Goal: Task Accomplishment & Management: Use online tool/utility

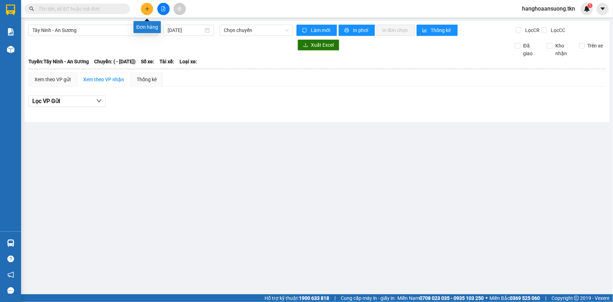
click at [144, 9] on button at bounding box center [147, 9] width 12 height 12
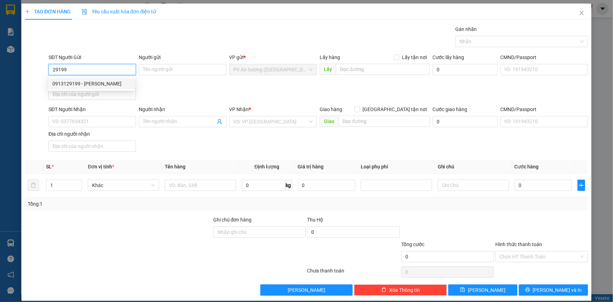
click at [89, 83] on div "0913129199 - [PERSON_NAME]" at bounding box center [91, 84] width 78 height 8
type input "0913129199"
type input "LABO [PERSON_NAME]"
type input "0909189689"
type input "[GEOGRAPHIC_DATA]"
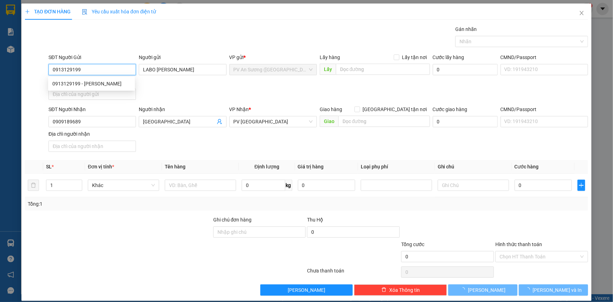
type input "20.000"
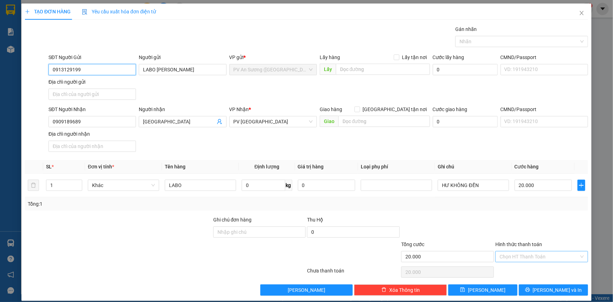
type input "0913129199"
click at [537, 256] on input "Hình thức thanh toán" at bounding box center [538, 256] width 79 height 11
click at [527, 271] on div "Tại văn phòng" at bounding box center [538, 270] width 84 height 8
type input "0"
click at [528, 289] on button "[PERSON_NAME] và In" at bounding box center [553, 289] width 69 height 11
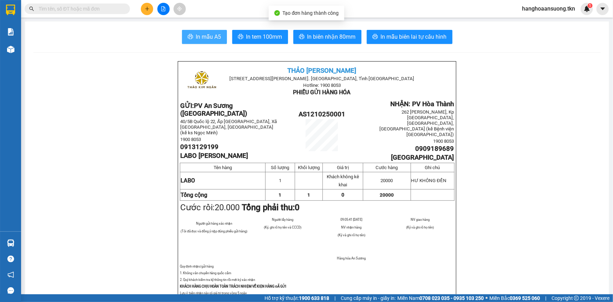
click at [208, 41] on span "In mẫu A5" at bounding box center [208, 36] width 25 height 9
click at [214, 38] on span "In mẫu A5" at bounding box center [208, 36] width 25 height 9
click at [17, 10] on div at bounding box center [11, 10] width 12 height 12
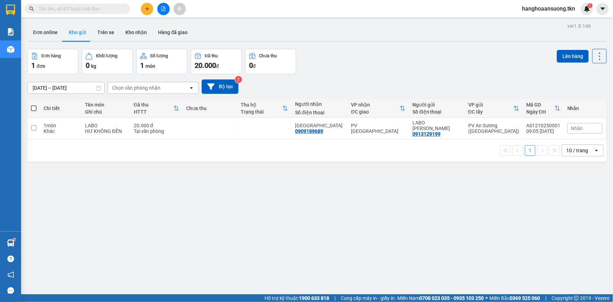
click at [32, 111] on span at bounding box center [34, 108] width 6 height 6
click at [34, 105] on input "checkbox" at bounding box center [34, 105] width 0 height 0
checkbox input "true"
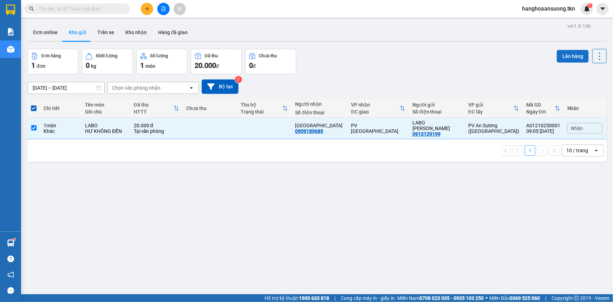
click at [558, 54] on button "Lên hàng" at bounding box center [573, 56] width 32 height 13
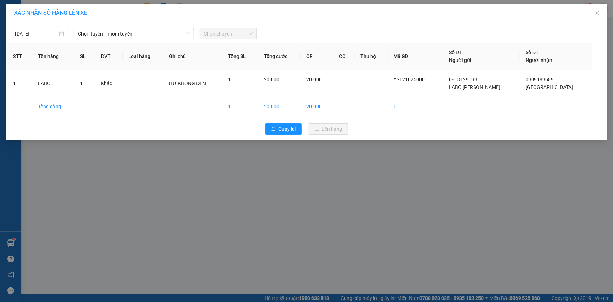
click at [154, 32] on span "Chọn tuyến - nhóm tuyến" at bounding box center [134, 33] width 112 height 11
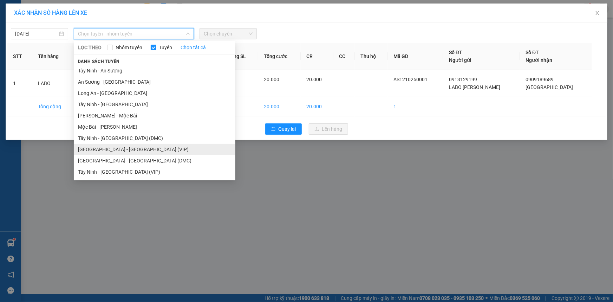
click at [138, 146] on li "[GEOGRAPHIC_DATA] - [GEOGRAPHIC_DATA] (VIP)" at bounding box center [155, 149] width 162 height 11
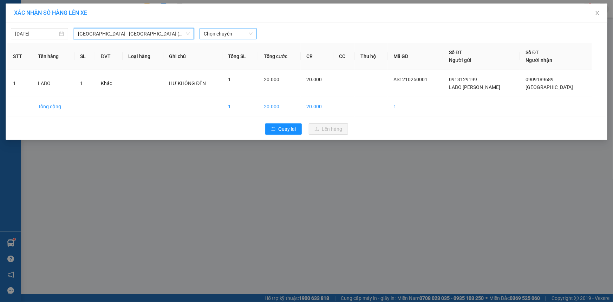
click at [213, 35] on span "Chọn chuyến" at bounding box center [228, 33] width 49 height 11
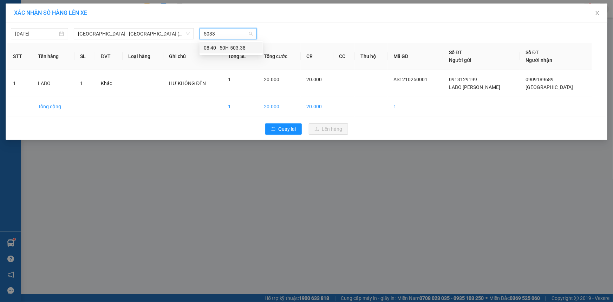
type input "50338"
click at [218, 45] on div "08:40 - 50H-503.38" at bounding box center [231, 48] width 55 height 8
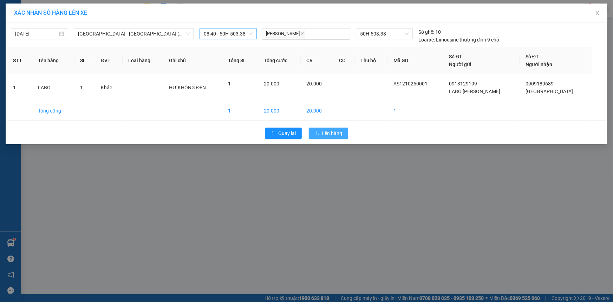
click at [335, 134] on span "Lên hàng" at bounding box center [332, 133] width 20 height 8
